Goal: Information Seeking & Learning: Understand process/instructions

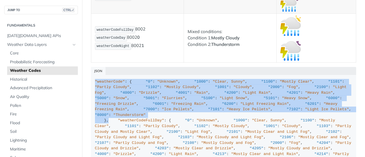
drag, startPoint x: 115, startPoint y: 131, endPoint x: 82, endPoint y: 49, distance: 88.9
copy div ""weatherCode" : { "0" : "Unknown" , "1000" : "Clear, Sunny" , "1100" : "Mostly …"
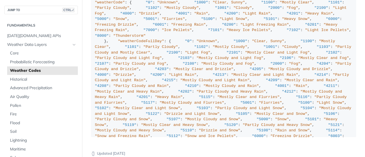
scroll to position [4111, 0]
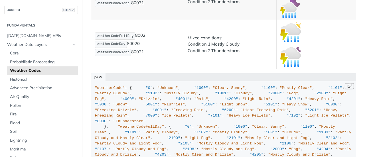
click at [346, 83] on button "Copy Code" at bounding box center [349, 86] width 9 height 6
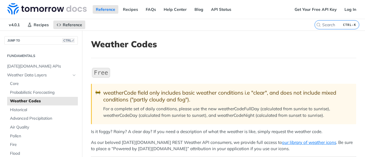
scroll to position [29, 0]
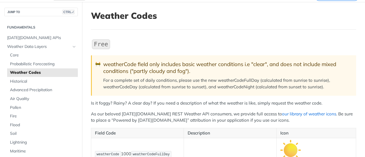
click at [282, 113] on link "our library of weather icons" at bounding box center [309, 113] width 54 height 5
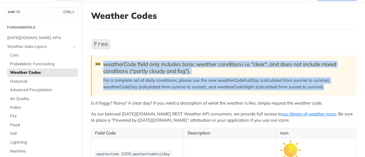
drag, startPoint x: 334, startPoint y: 88, endPoint x: 99, endPoint y: 65, distance: 236.4
click at [99, 65] on blockquote "🚧 weatherCode field only includes basic weather conditions i.e "clear", and doe…" at bounding box center [223, 75] width 265 height 40
copy blockquote "🚧 weatherCode field only includes basic weather conditions i.e "clear", and doe…"
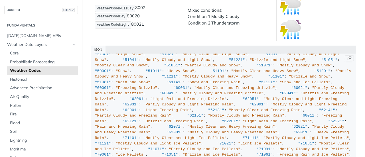
scroll to position [627, 0]
drag, startPoint x: 95, startPoint y: 27, endPoint x: 159, endPoint y: 83, distance: 85.5
copy div ""weatherCode" : { "0" : "Unknown" , "1000" : "Clear, Sunny" , "1100" : "Mostly …"
drag, startPoint x: 161, startPoint y: 86, endPoint x: 159, endPoint y: 83, distance: 4.2
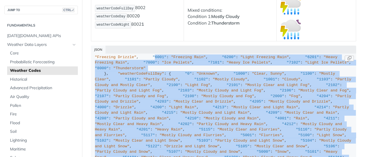
scroll to position [86, 0]
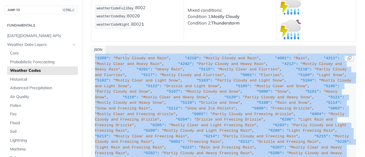
drag, startPoint x: 112, startPoint y: 80, endPoint x: 109, endPoint y: 54, distance: 26.4
click at [141, 10] on span ""Thunderstorm"" at bounding box center [129, 8] width 32 height 4
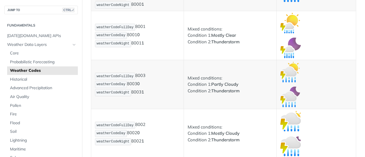
scroll to position [4082, 0]
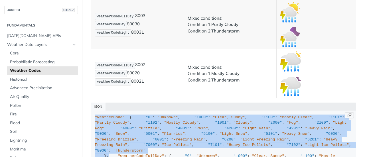
drag, startPoint x: 119, startPoint y: 81, endPoint x: 94, endPoint y: 86, distance: 25.4
copy div ""weatherCode" : { "0" : "Unknown" , "1000" : "Clear, Sunny" , "1100" : "Mostly …"
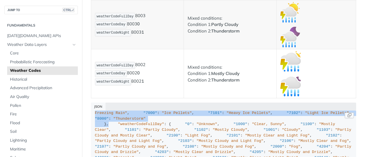
scroll to position [0, 0]
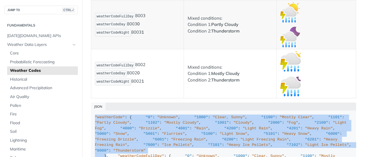
drag, startPoint x: 105, startPoint y: 139, endPoint x: 88, endPoint y: 86, distance: 55.6
copy div ""weatherCode" : { "0" : "Unknown" , "1000" : "Clear, Sunny" , "1100" : "Mostly …"
click at [29, 37] on span "[DATE][DOMAIN_NAME] APIs" at bounding box center [41, 36] width 69 height 6
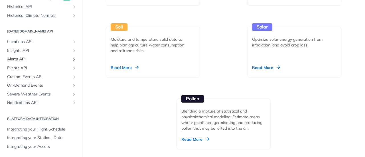
scroll to position [856, 0]
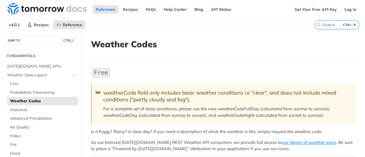
scroll to position [86, 0]
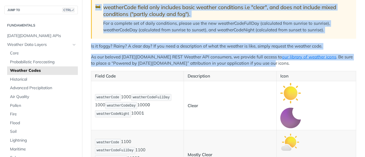
drag, startPoint x: 96, startPoint y: 6, endPoint x: 245, endPoint y: 64, distance: 160.0
copy div "🚧 weatherCode field only includes basic weather conditions i.e "clear", and doe…"
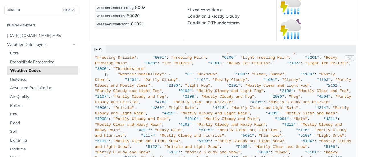
scroll to position [57, 0]
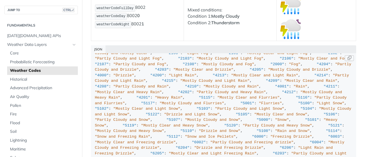
drag, startPoint x: 95, startPoint y: 27, endPoint x: 174, endPoint y: 111, distance: 114.8
copy div ""weatherCode" : { "0" : "Unknown" , "1000" : "Clear, Sunny" , "1100" : "Mostly …"
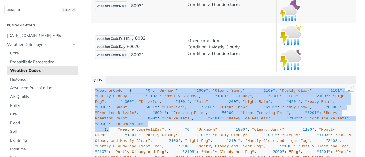
scroll to position [4082, 0]
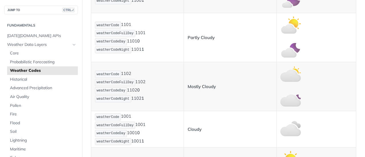
scroll to position [261, 0]
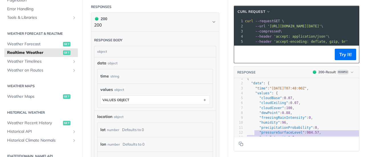
type textarea ""cloudBase": 0.07, "cloudCeiling": 0.07, "cloudCover": 100, "dewPoint": 0.88, "…"
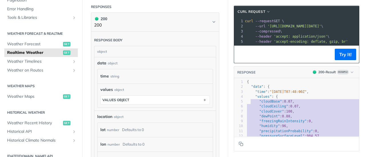
drag, startPoint x: 254, startPoint y: 127, endPoint x: 246, endPoint y: 104, distance: 24.7
click at [239, 144] on icon "Copy to clipboard" at bounding box center [241, 144] width 5 height 5
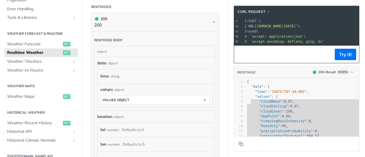
scroll to position [0, 27]
